Goal: Obtain resource: Download file/media

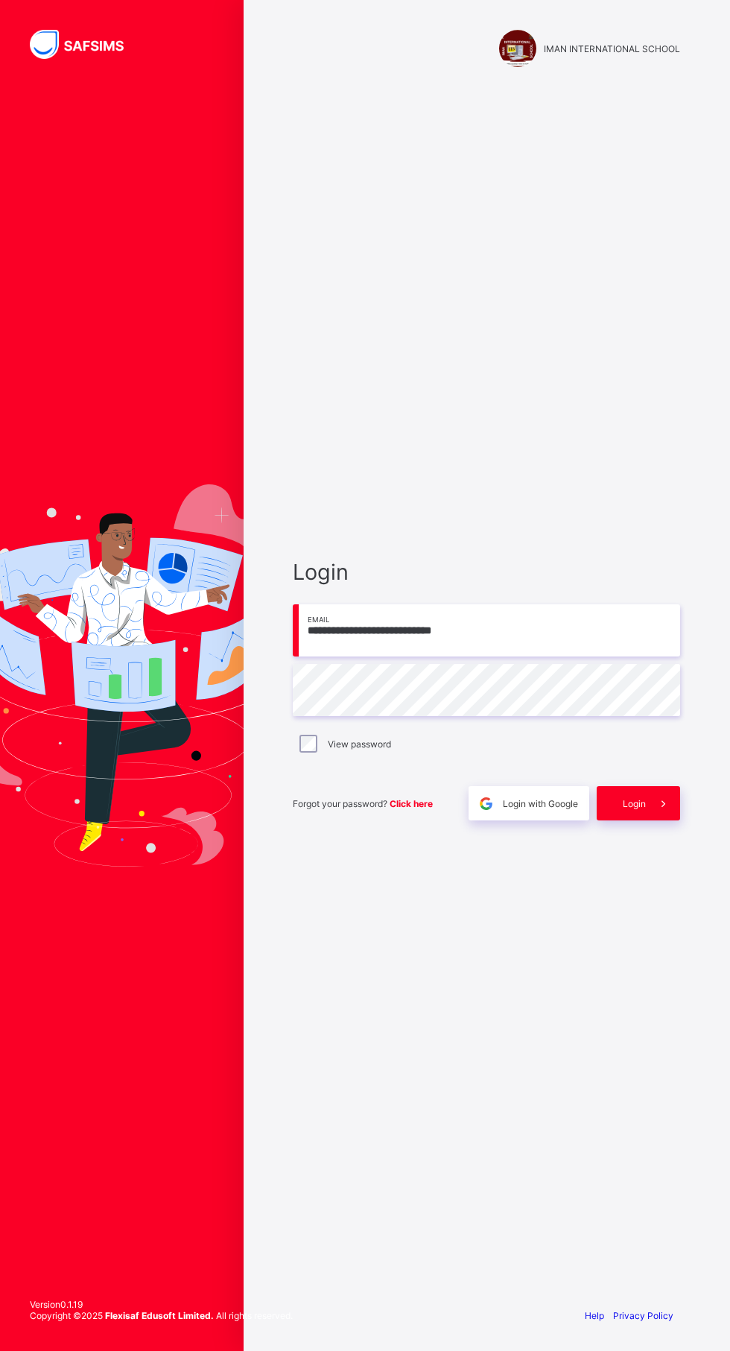
scroll to position [3, 0]
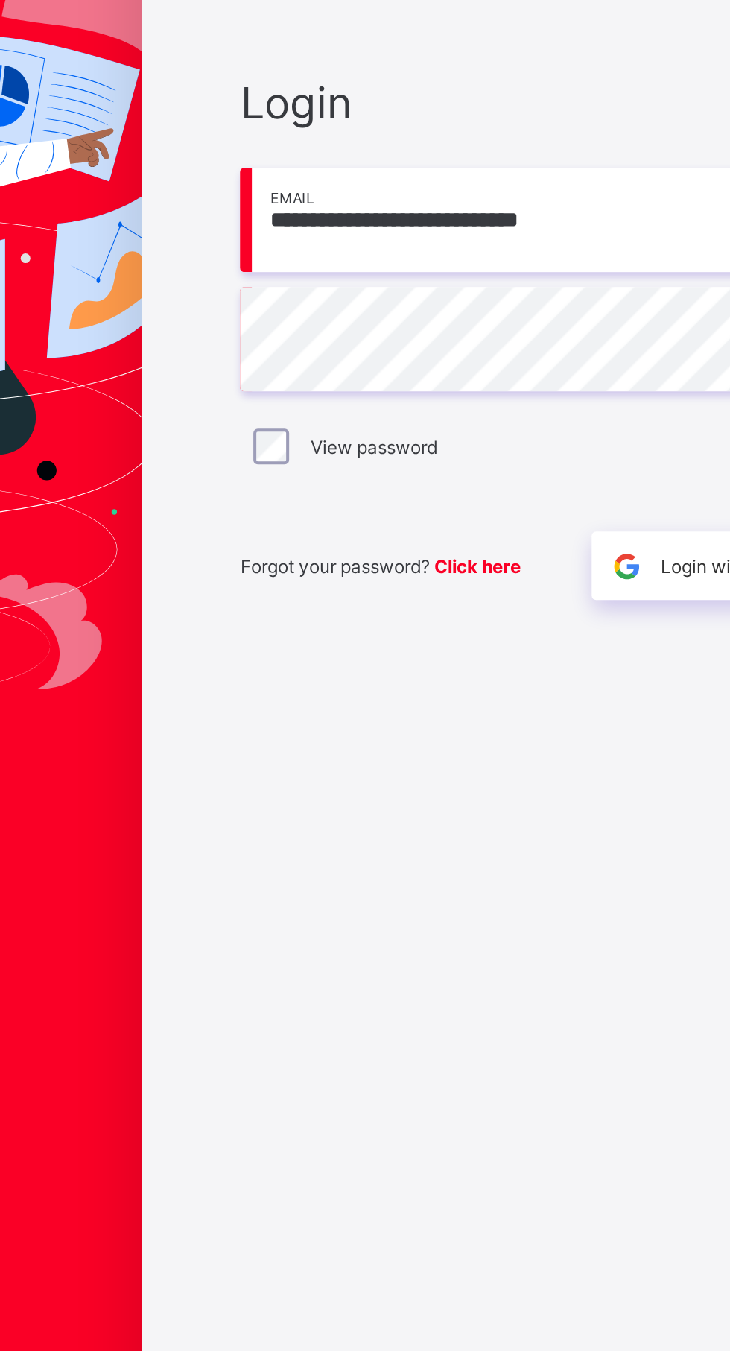
click at [330, 749] on label "View password" at bounding box center [359, 743] width 63 height 11
click at [514, 809] on span "Login with Google" at bounding box center [540, 803] width 75 height 11
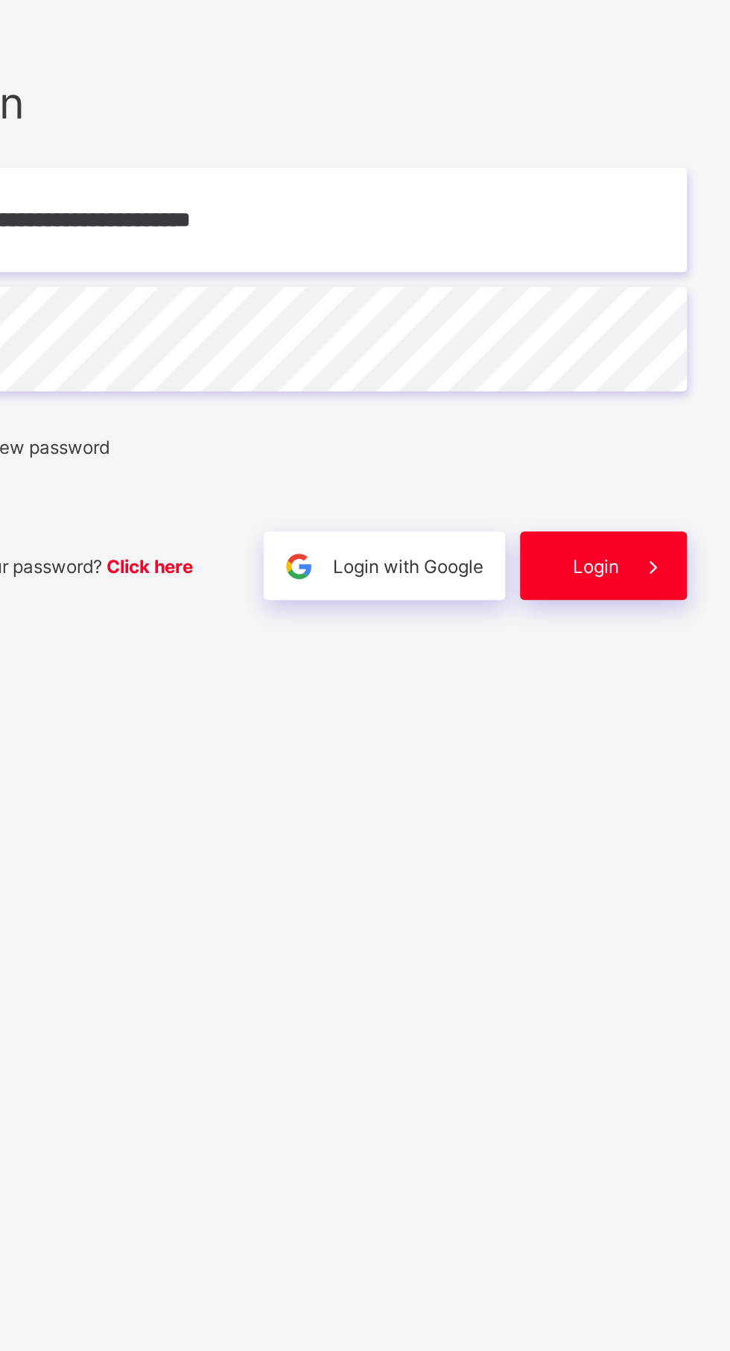
click at [647, 820] on span at bounding box center [663, 803] width 34 height 34
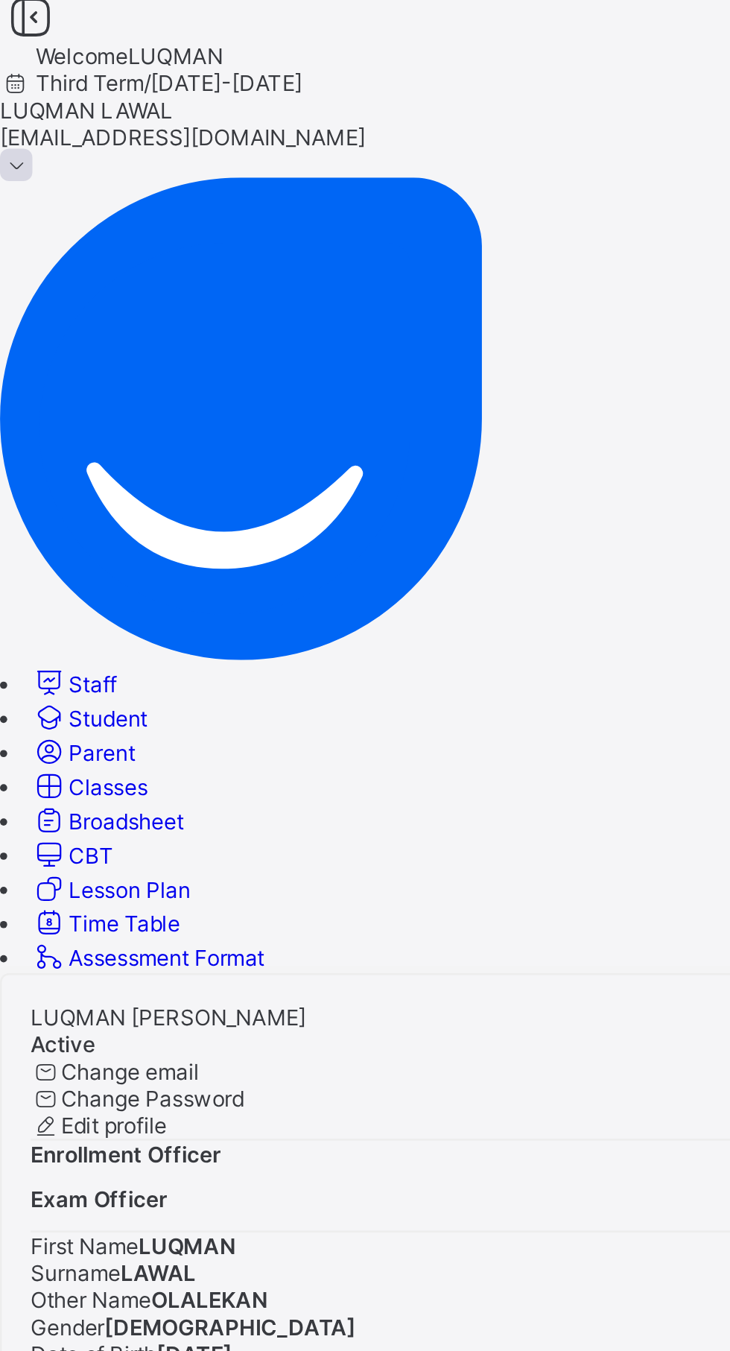
click at [61, 296] on span "Student" at bounding box center [44, 301] width 33 height 11
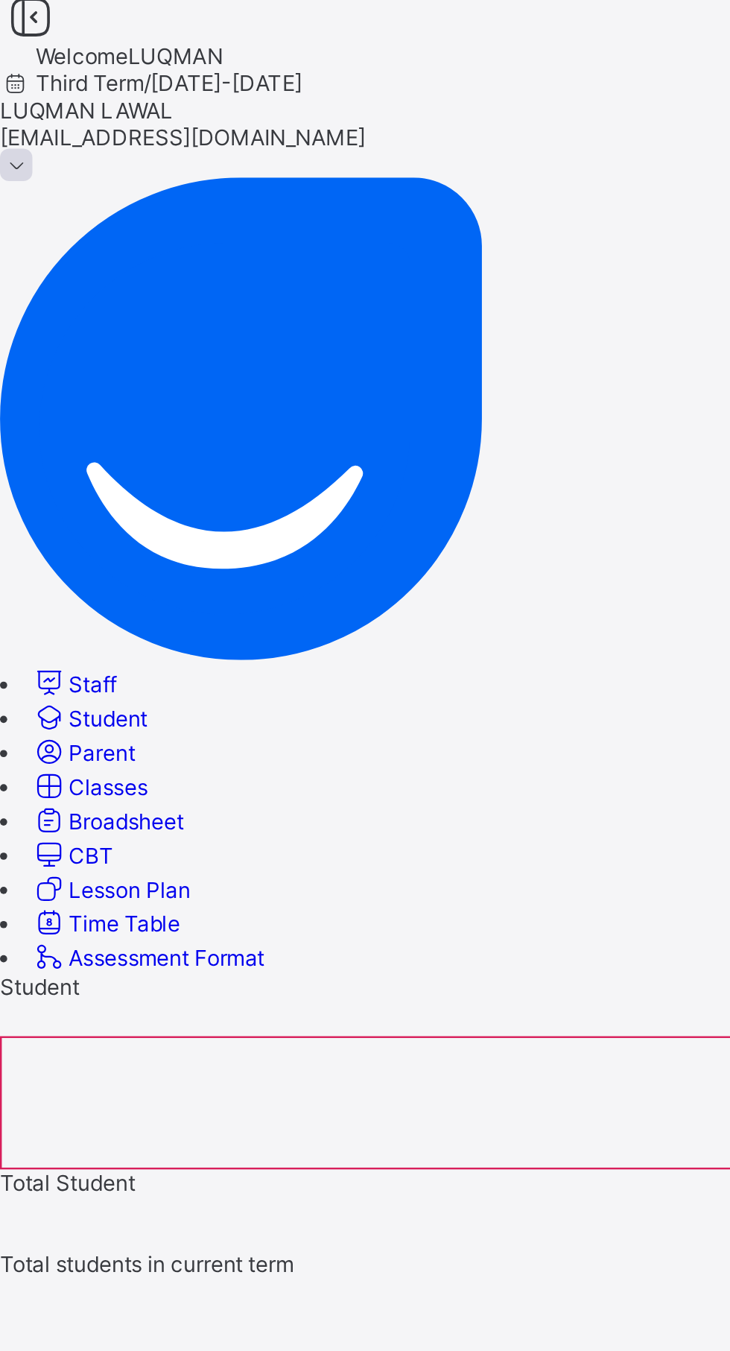
click at [25, 22] on icon at bounding box center [12, 11] width 25 height 22
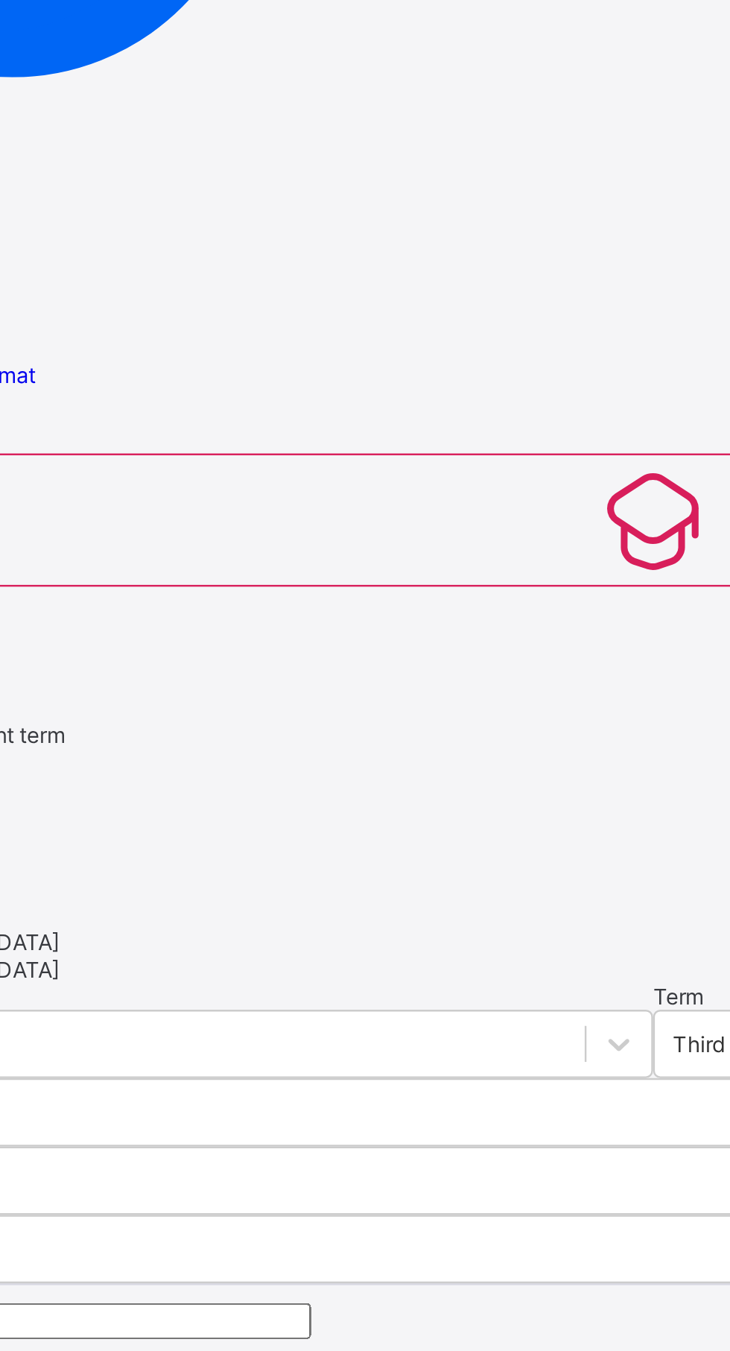
click at [223, 784] on input "text" at bounding box center [111, 791] width 223 height 15
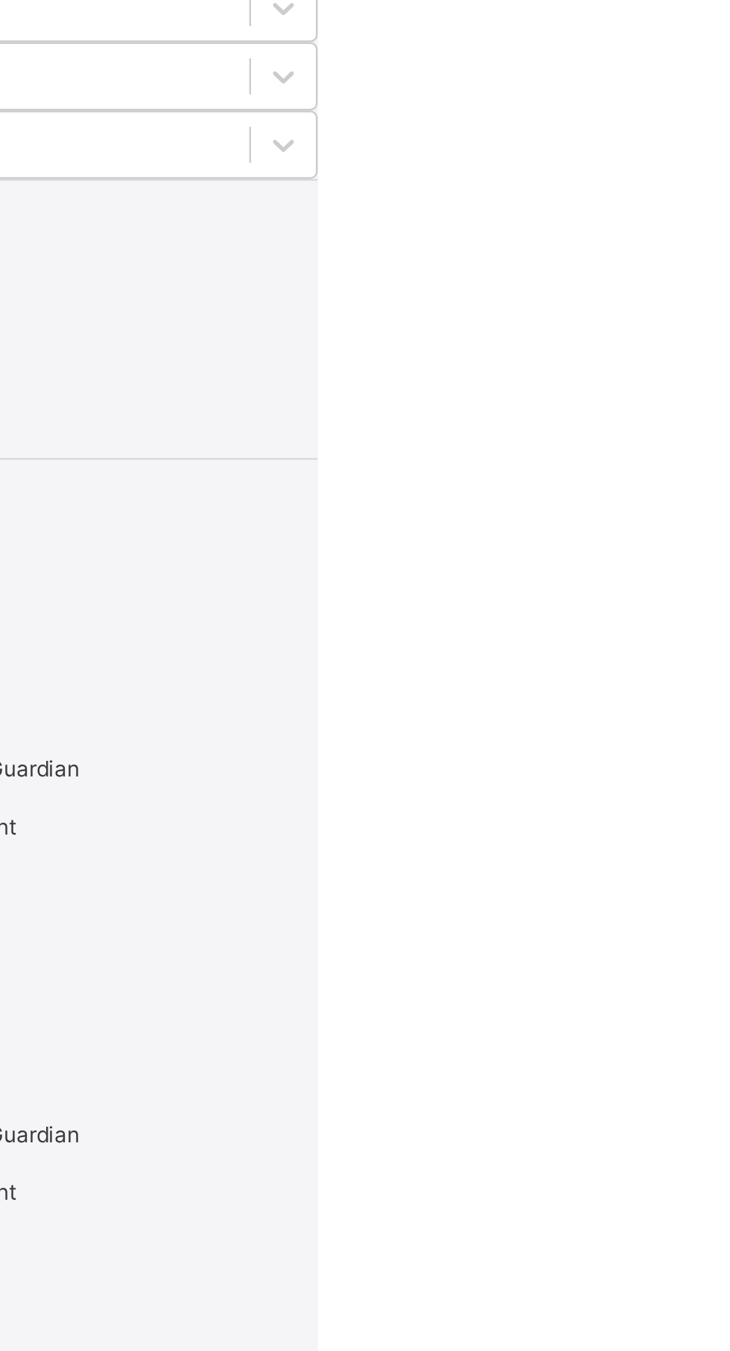
type input "**"
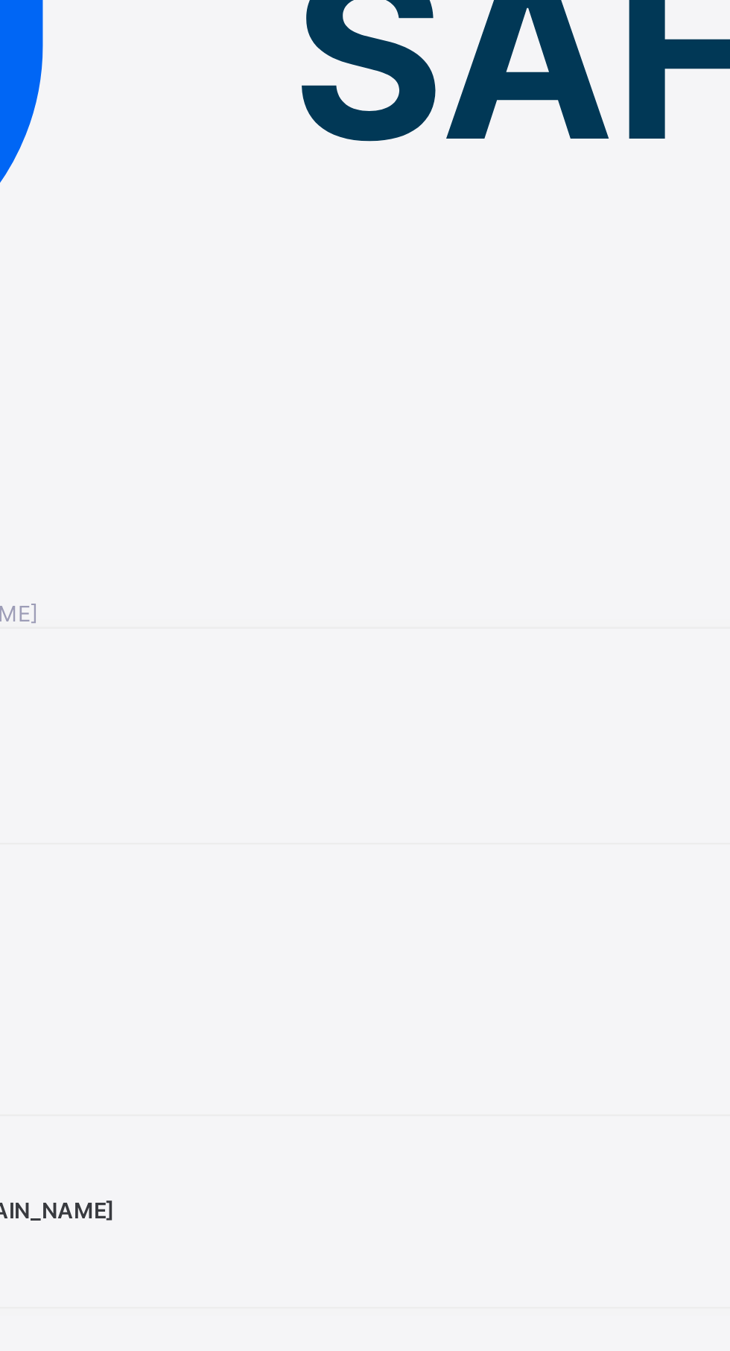
click at [80, 711] on span "Academic Timeline" at bounding box center [40, 716] width 80 height 11
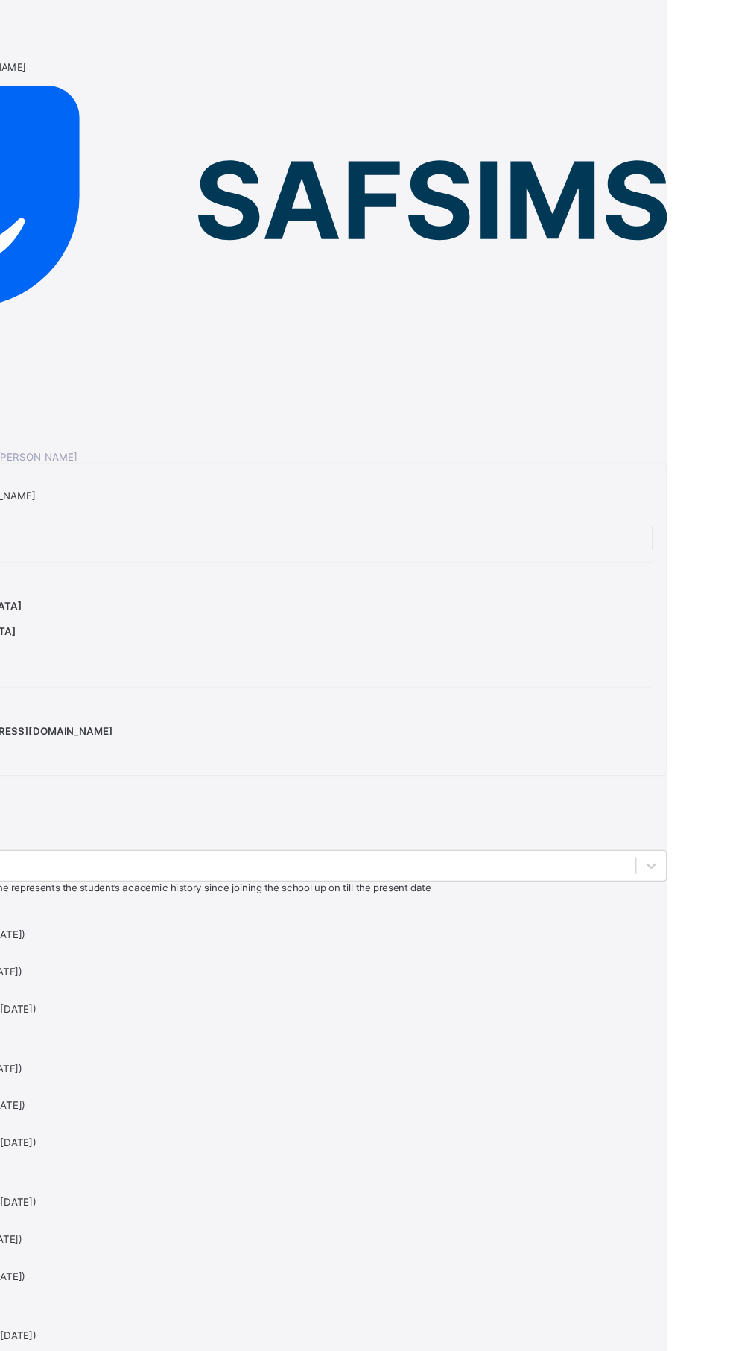
click at [440, 807] on div "Download Transcript" at bounding box center [365, 812] width 730 height 11
